Goal: Navigation & Orientation: Understand site structure

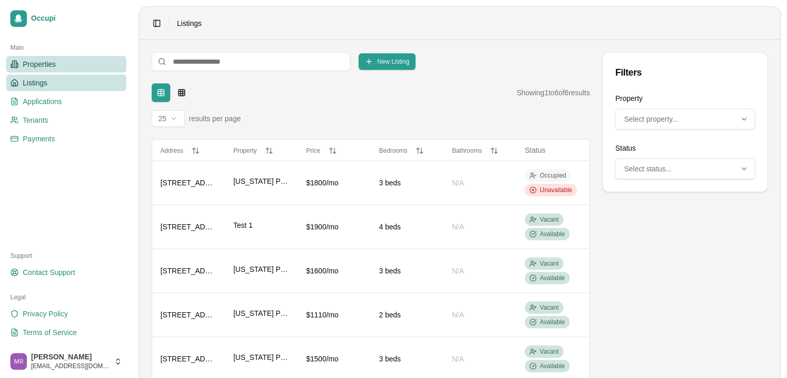
click at [69, 63] on link "Properties" at bounding box center [66, 64] width 120 height 17
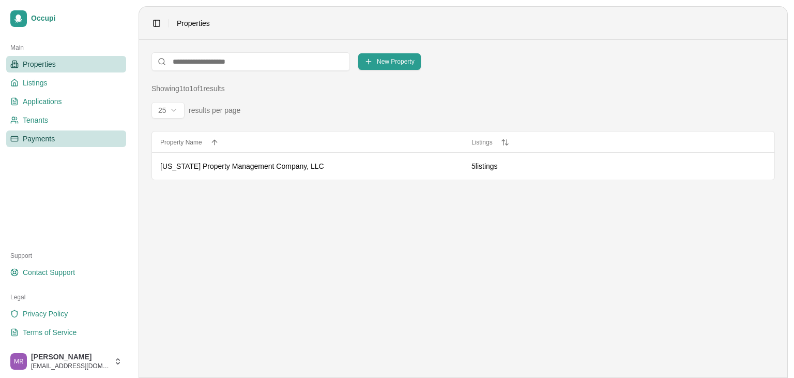
click at [62, 130] on link "Payments" at bounding box center [66, 138] width 120 height 17
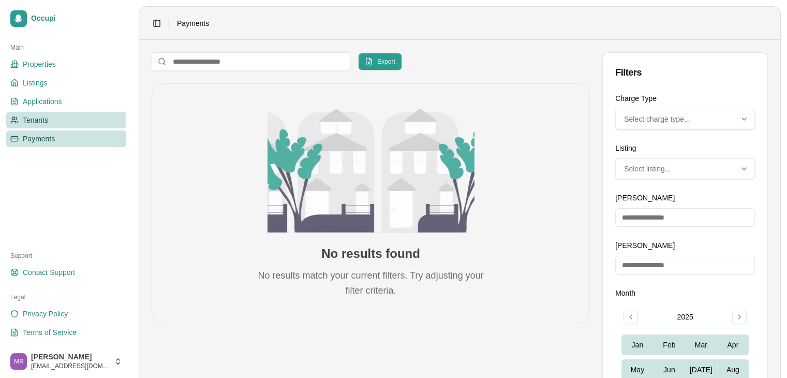
click at [64, 117] on link "Tenants" at bounding box center [66, 120] width 120 height 17
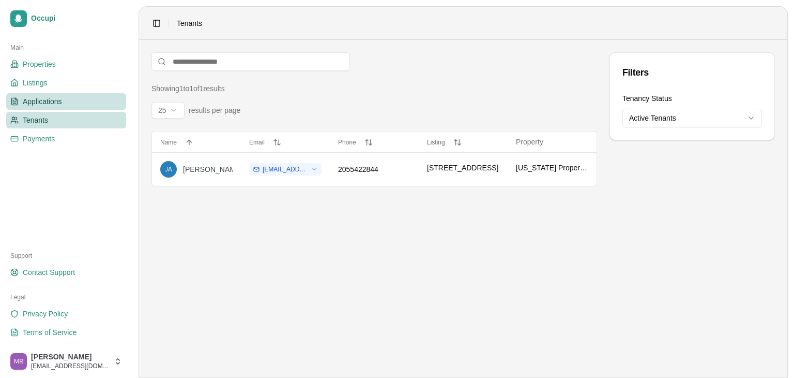
click at [58, 104] on span "Applications" at bounding box center [42, 101] width 39 height 10
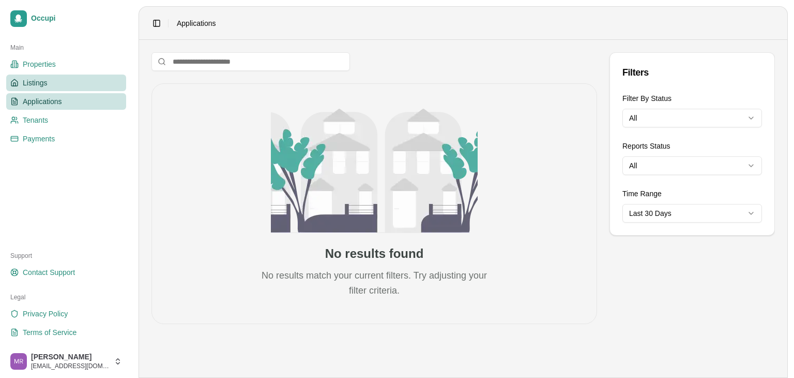
click at [56, 89] on link "Listings" at bounding box center [66, 82] width 120 height 17
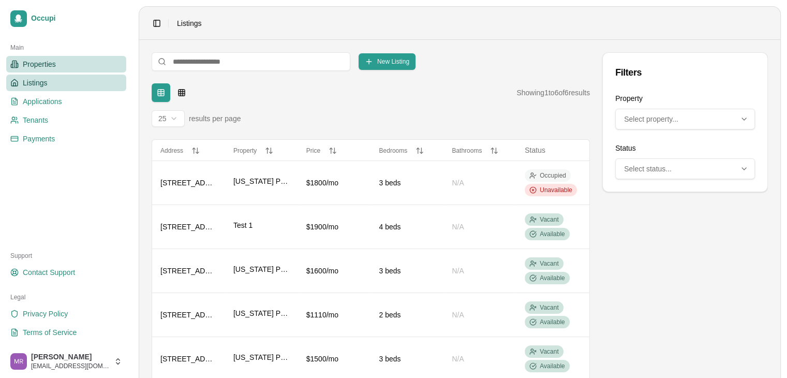
click at [66, 67] on link "Properties" at bounding box center [66, 64] width 120 height 17
